Goal: Navigation & Orientation: Find specific page/section

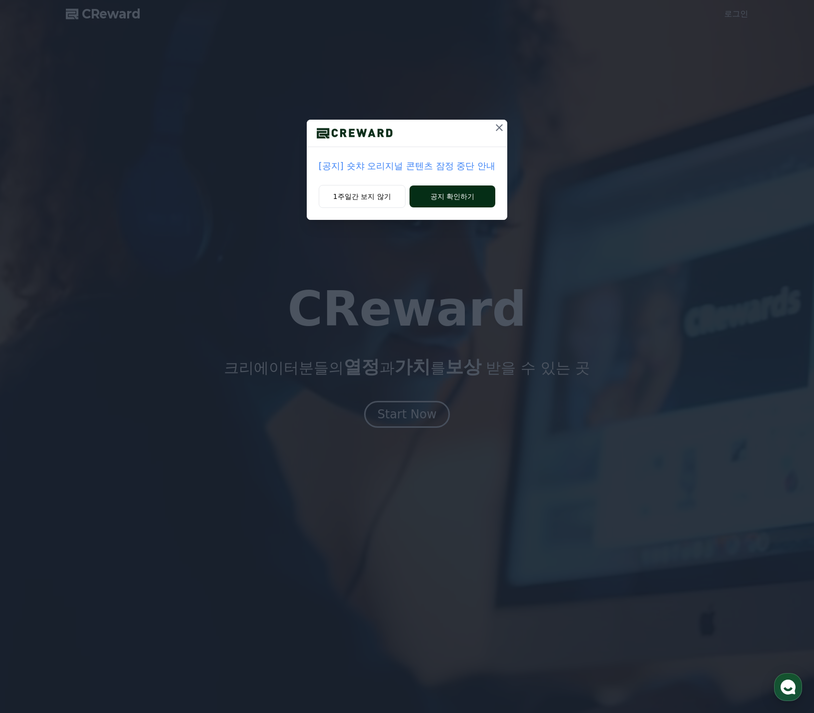
click at [435, 196] on button "공지 확인하기" at bounding box center [453, 197] width 86 height 22
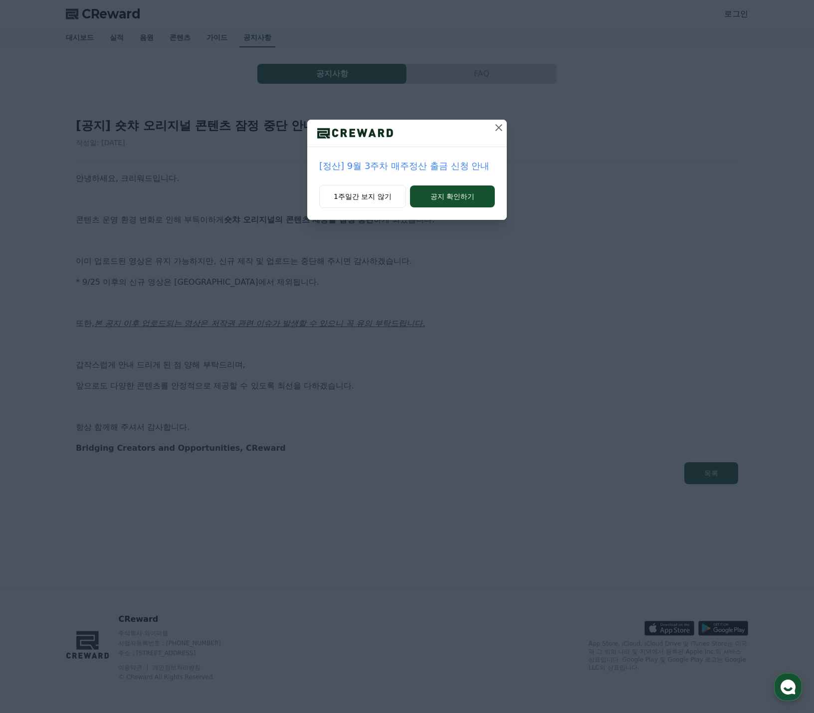
click at [492, 134] on button at bounding box center [499, 128] width 16 height 16
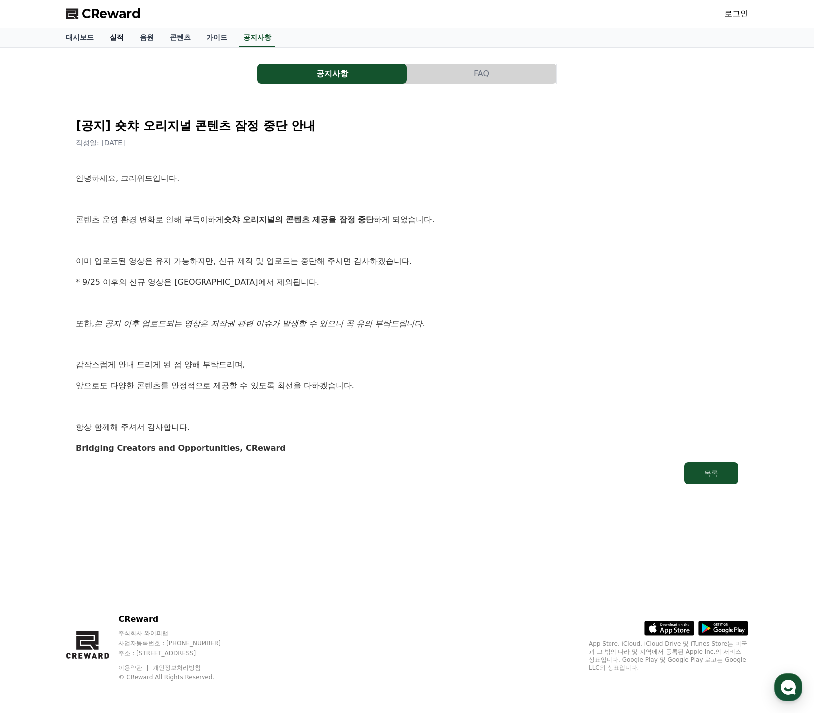
click at [115, 38] on link "실적" at bounding box center [117, 37] width 30 height 19
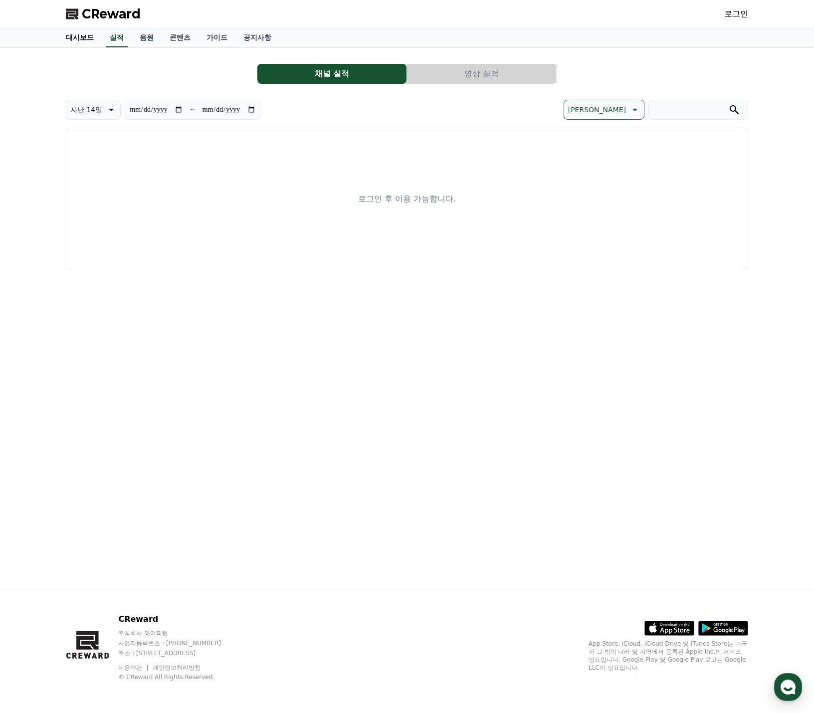
click at [84, 39] on link "대시보드" at bounding box center [80, 37] width 44 height 19
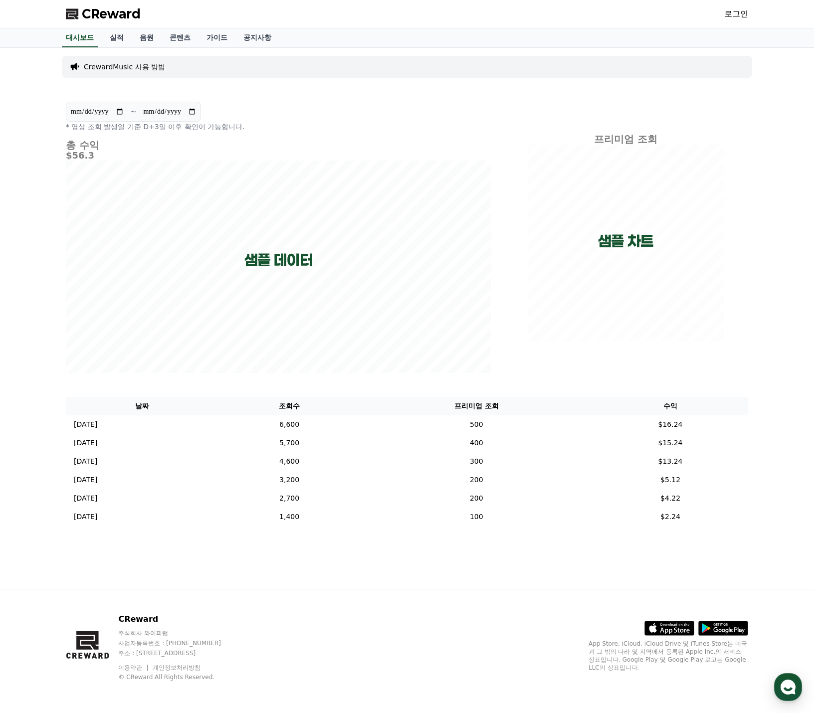
click at [666, 71] on div "CrewardMusic 사용 방법" at bounding box center [407, 67] width 691 height 22
